Goal: Use online tool/utility: Utilize a website feature to perform a specific function

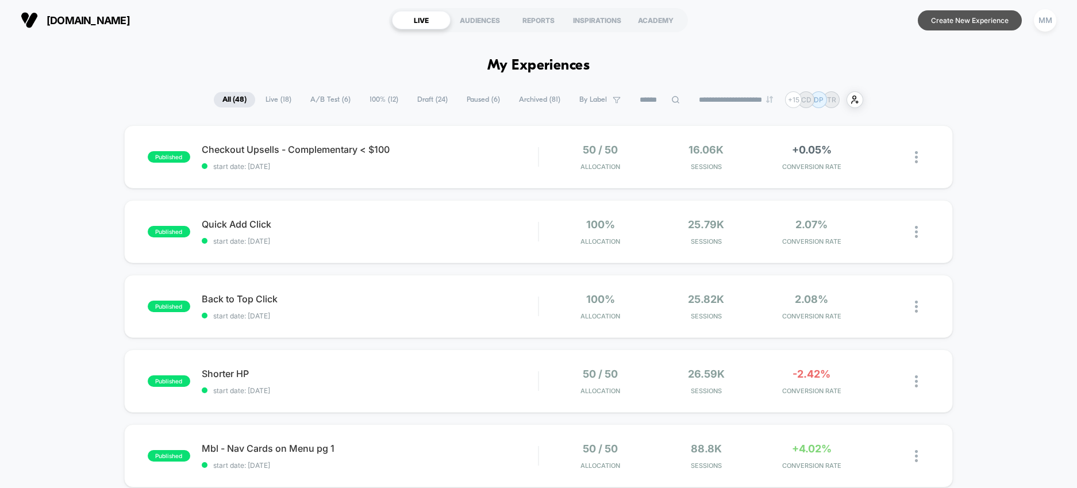
click at [938, 24] on button "Create New Experience" at bounding box center [970, 20] width 104 height 20
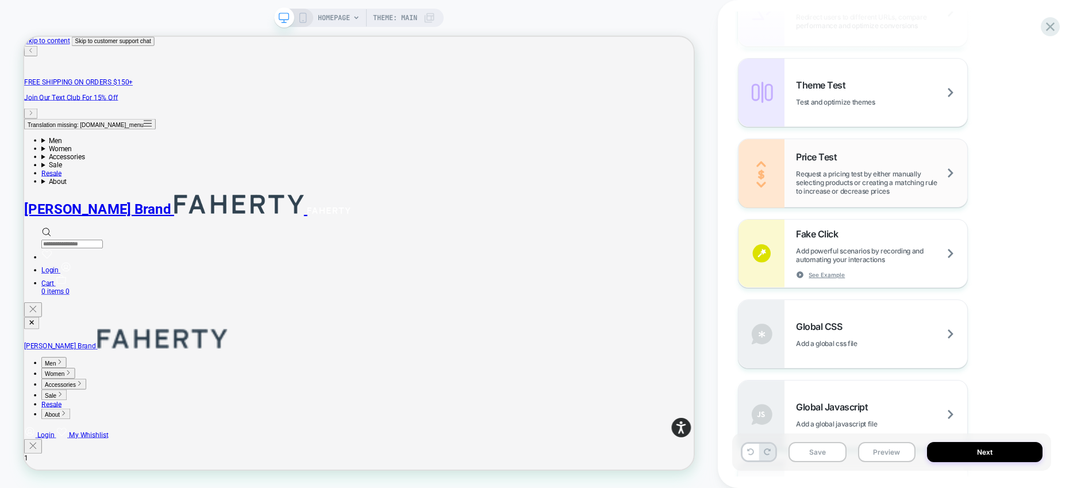
scroll to position [793, 0]
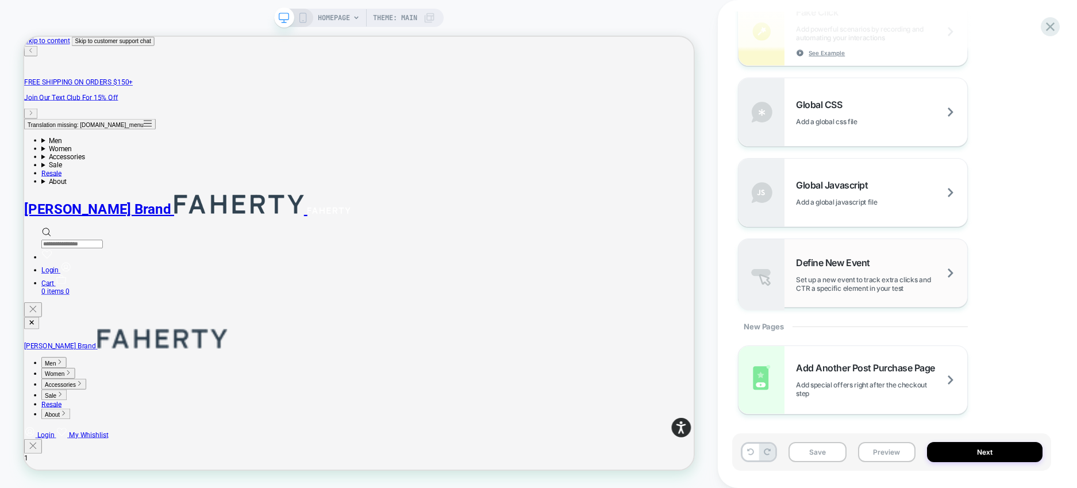
click at [906, 275] on span "Set up a new event to track extra clicks and CTR a specific element in your test" at bounding box center [881, 283] width 171 height 17
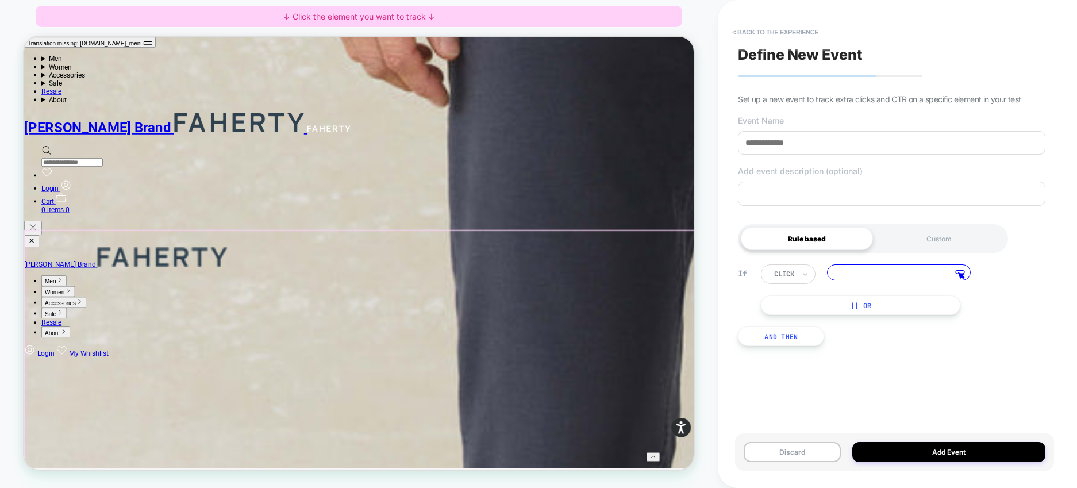
scroll to position [1655, 0]
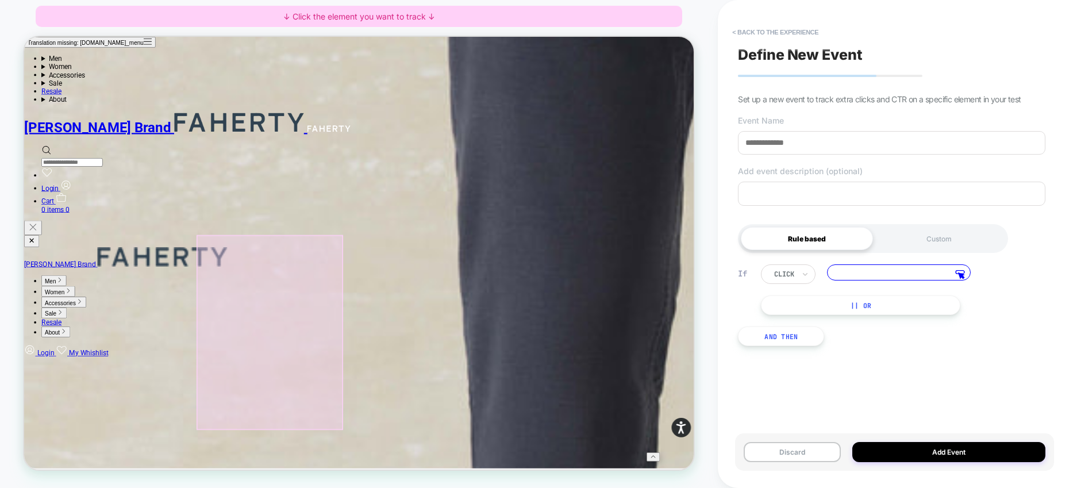
click at [360, 356] on div at bounding box center [351, 431] width 195 height 260
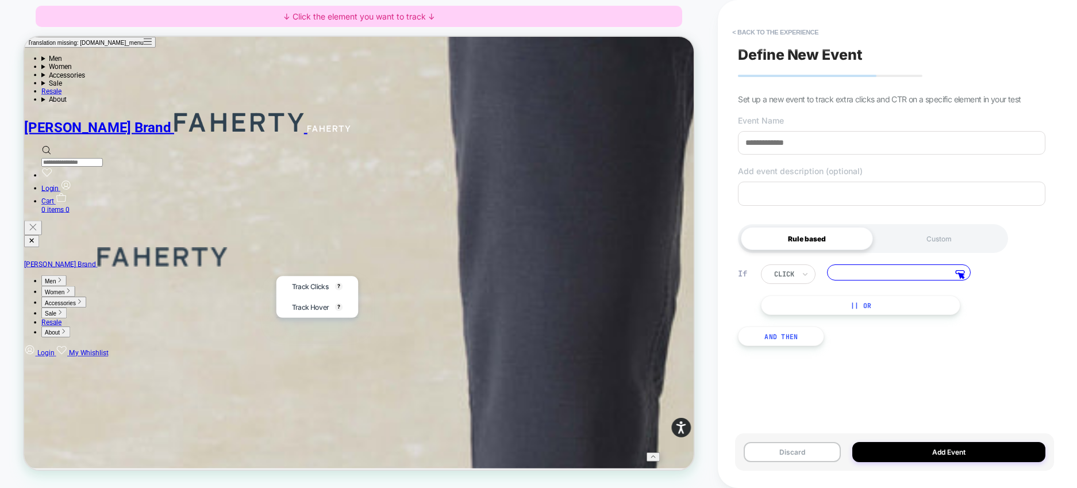
click at [338, 355] on div at bounding box center [350, 429] width 193 height 257
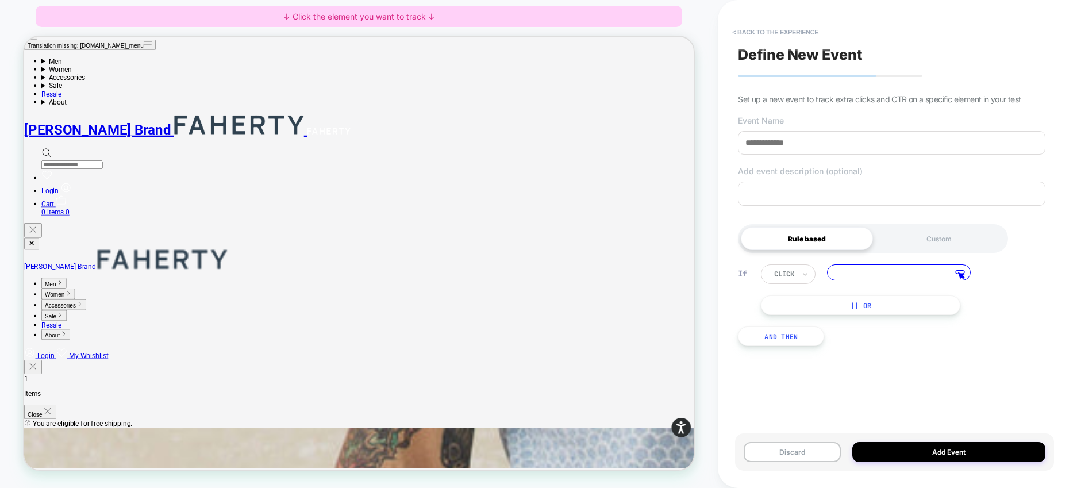
scroll to position [0, 0]
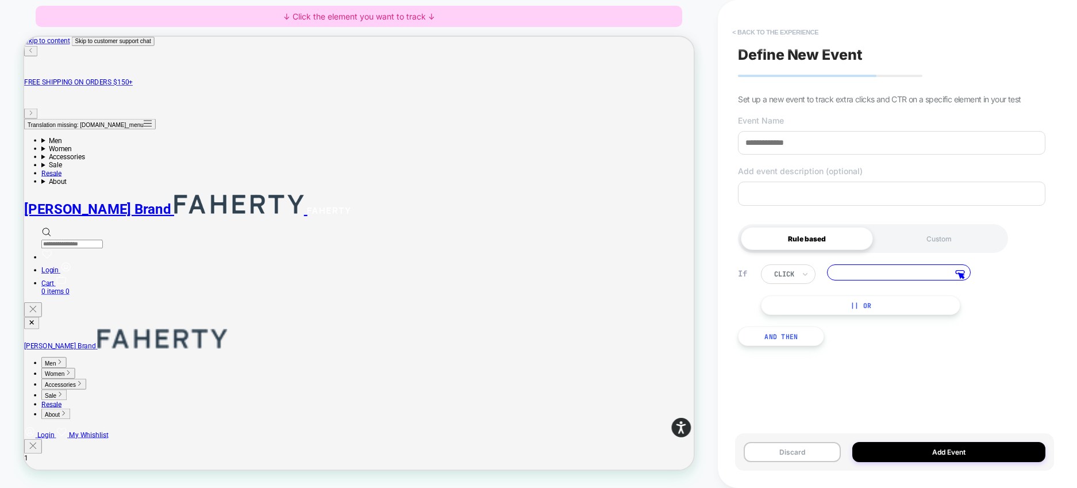
click at [802, 25] on button "< back to the experience" at bounding box center [775, 32] width 98 height 18
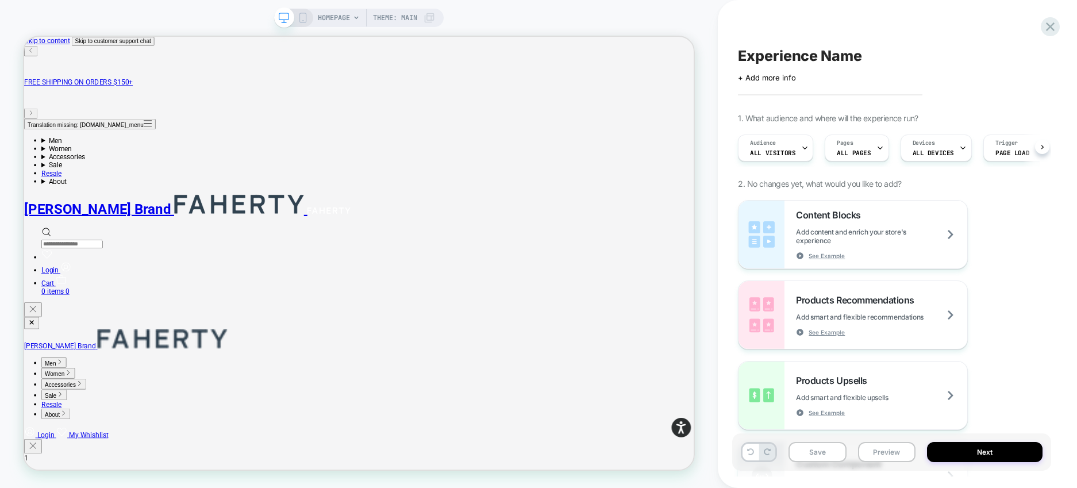
scroll to position [0, 1]
click at [341, 10] on span "HOMEPAGE" at bounding box center [334, 18] width 32 height 18
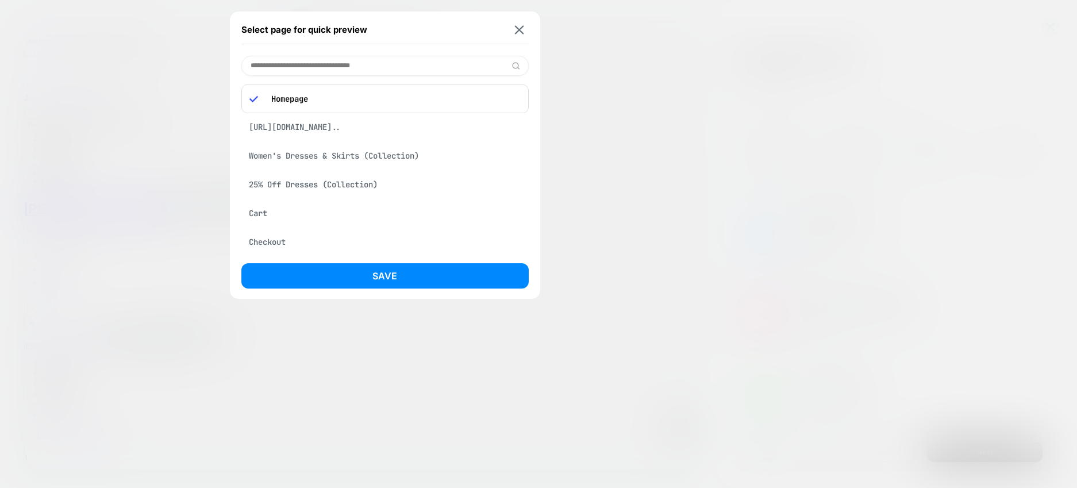
click at [337, 138] on div "[URL][DOMAIN_NAME].." at bounding box center [384, 127] width 287 height 22
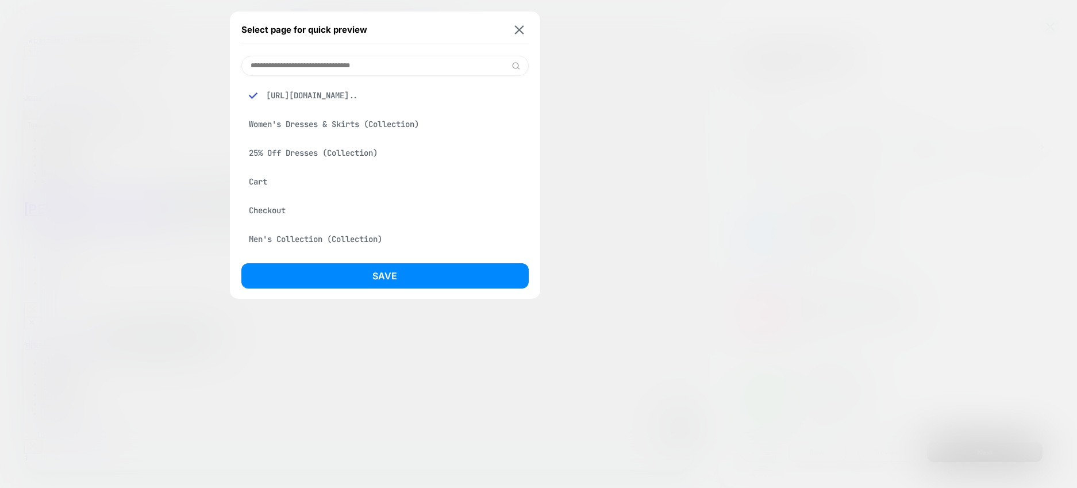
click at [363, 275] on button "Save" at bounding box center [384, 275] width 287 height 25
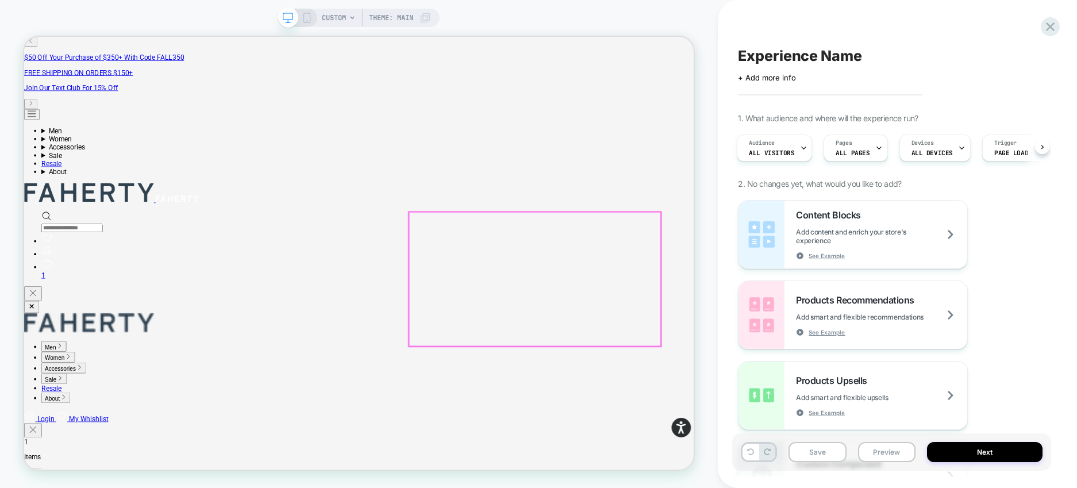
scroll to position [219, 0]
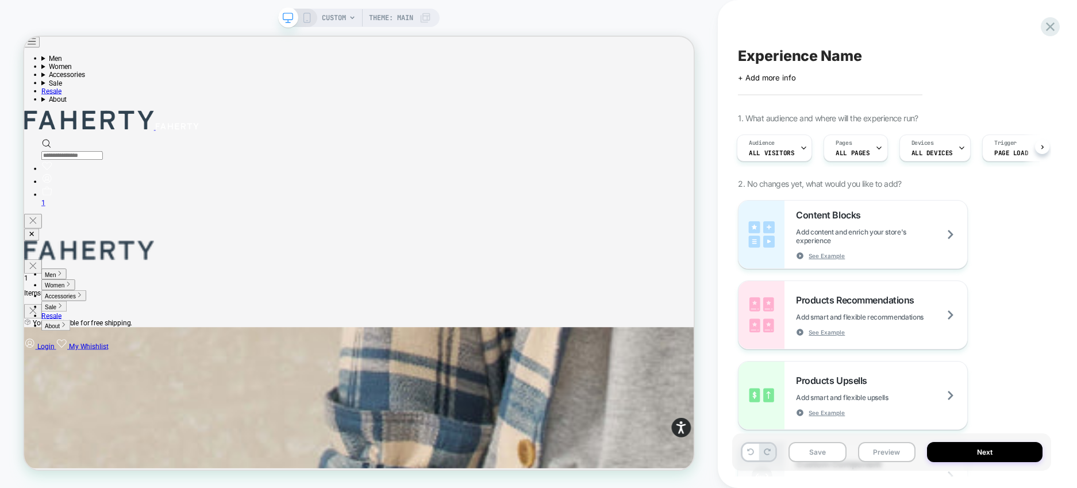
click at [309, 18] on icon at bounding box center [307, 18] width 10 height 10
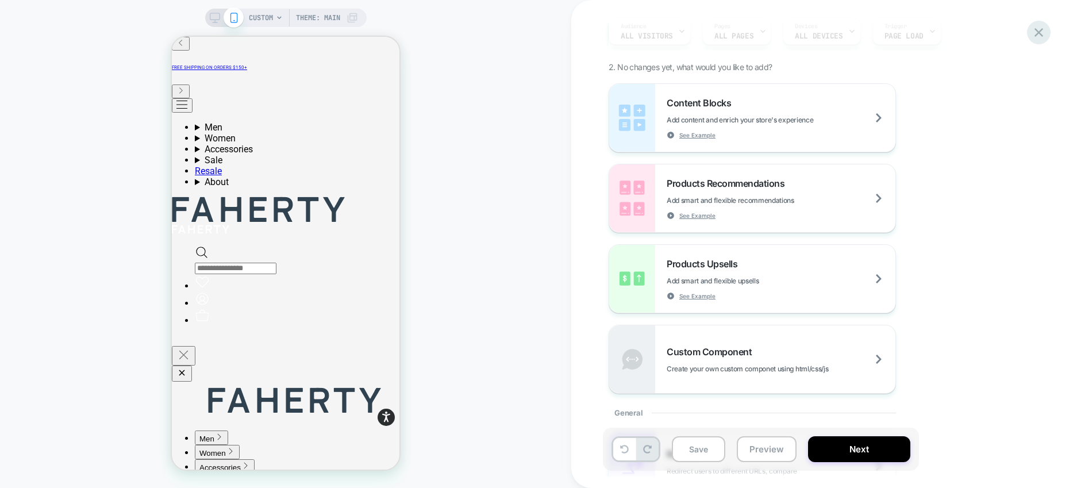
click at [1037, 35] on icon at bounding box center [1039, 33] width 16 height 16
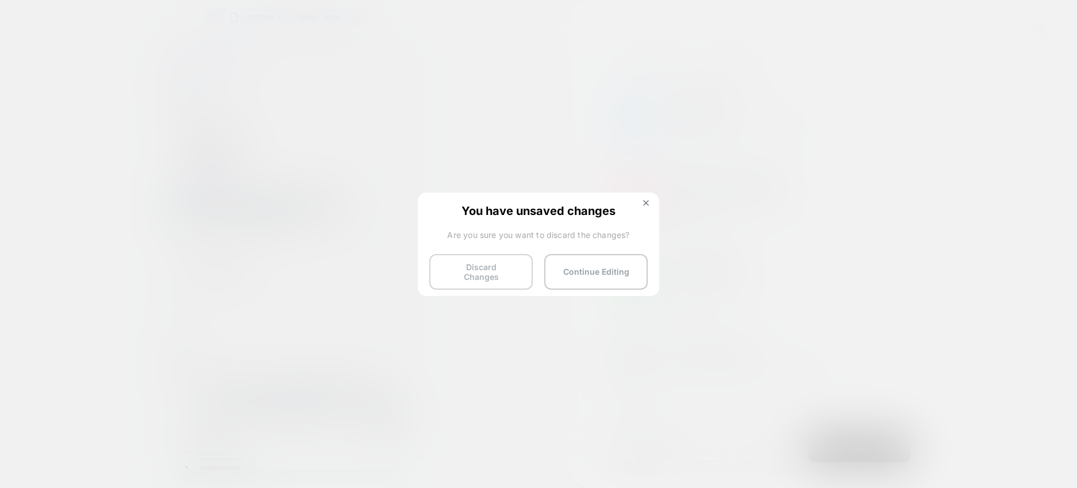
drag, startPoint x: 432, startPoint y: 266, endPoint x: 439, endPoint y: 274, distance: 9.8
click at [432, 266] on button "Discard Changes" at bounding box center [480, 272] width 103 height 36
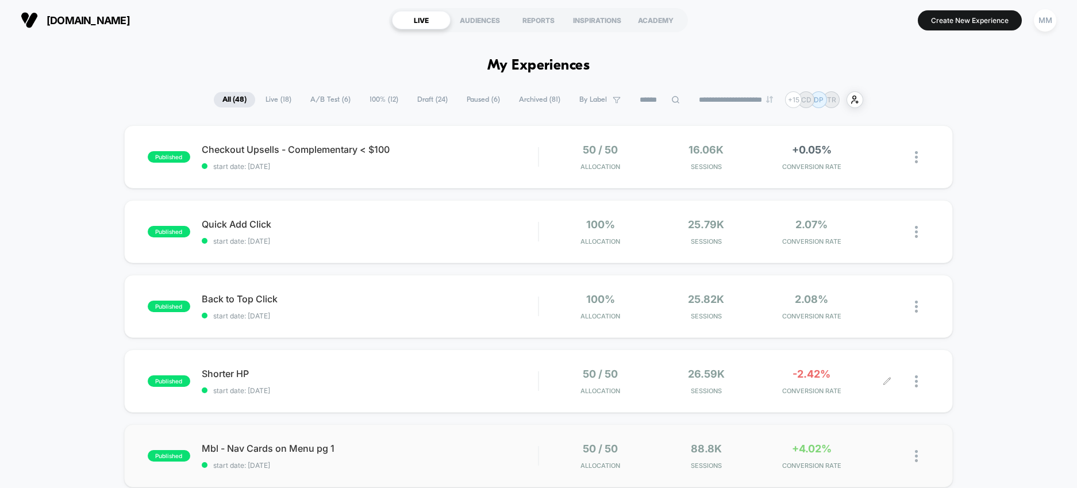
scroll to position [102, 0]
